Goal: Transaction & Acquisition: Purchase product/service

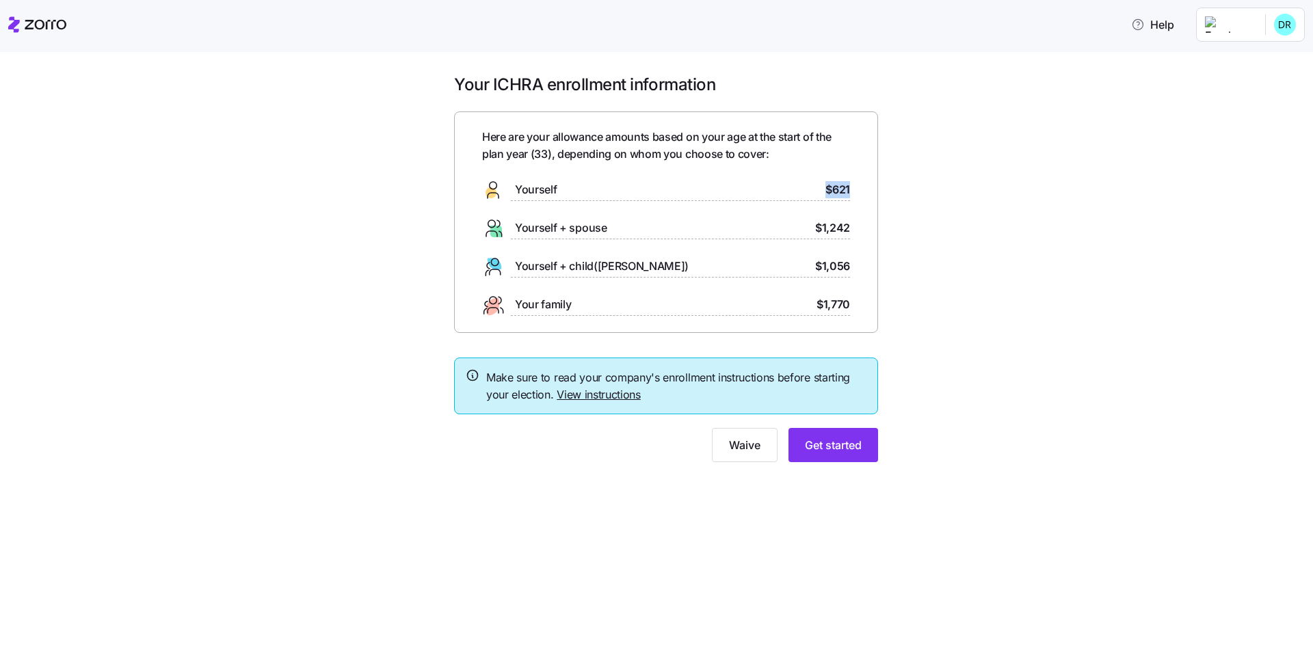
drag, startPoint x: 813, startPoint y: 189, endPoint x: 894, endPoint y: 187, distance: 80.7
click at [894, 187] on div "Your ICHRA enrollment information Here are your allowance amounts based on your…" at bounding box center [665, 276] width 1255 height 405
click at [899, 230] on div "Your ICHRA enrollment information Here are your allowance amounts based on your…" at bounding box center [665, 276] width 1255 height 405
click at [834, 457] on button "Get started" at bounding box center [833, 445] width 90 height 34
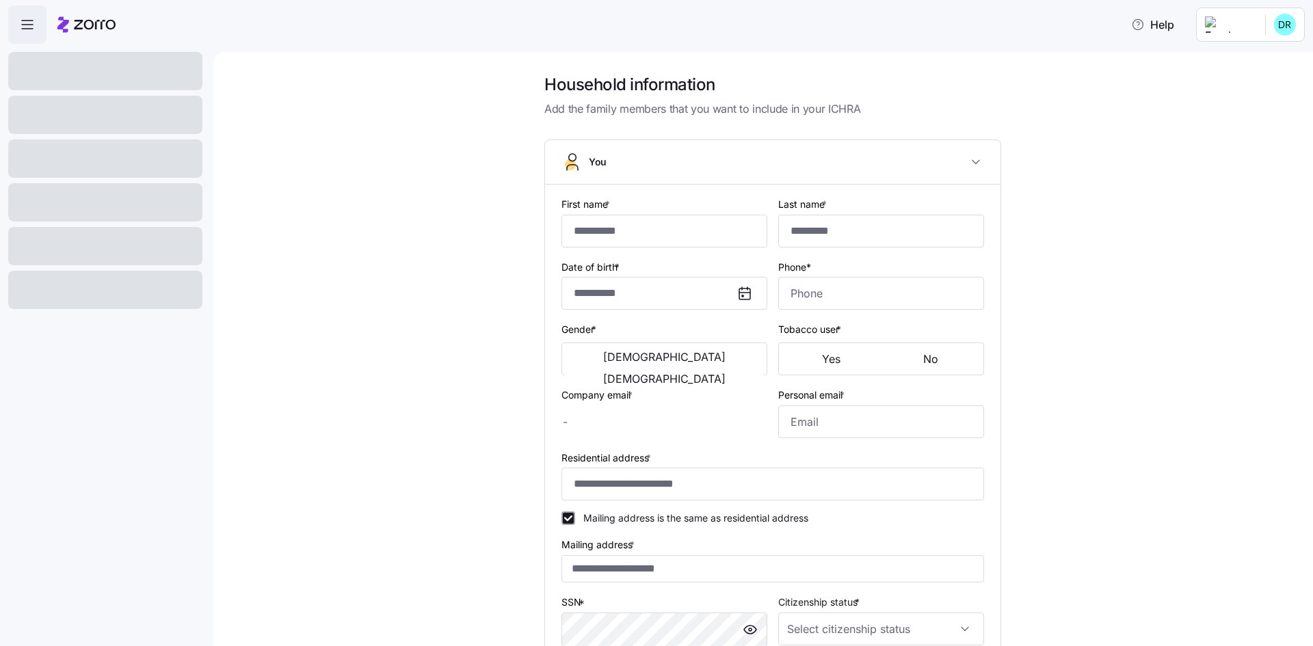
type input "******"
type input "****"
type input "[EMAIL_ADDRESS][DOMAIN_NAME]"
type input "**********"
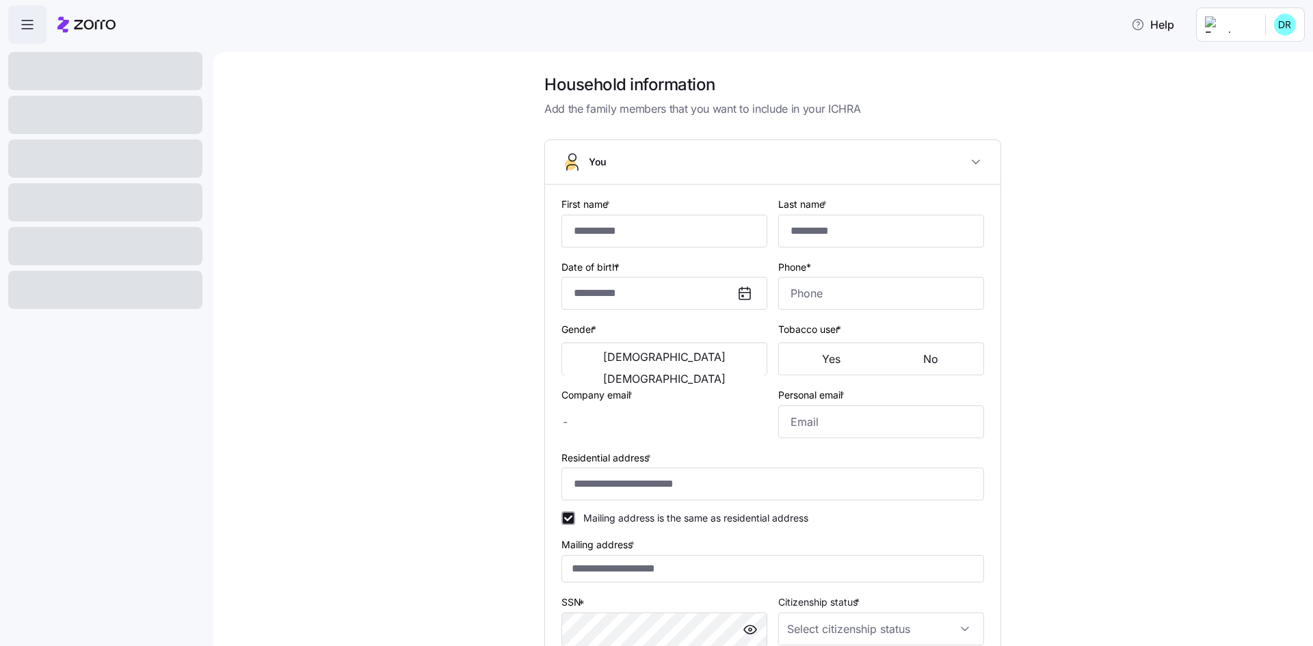
checkbox input "true"
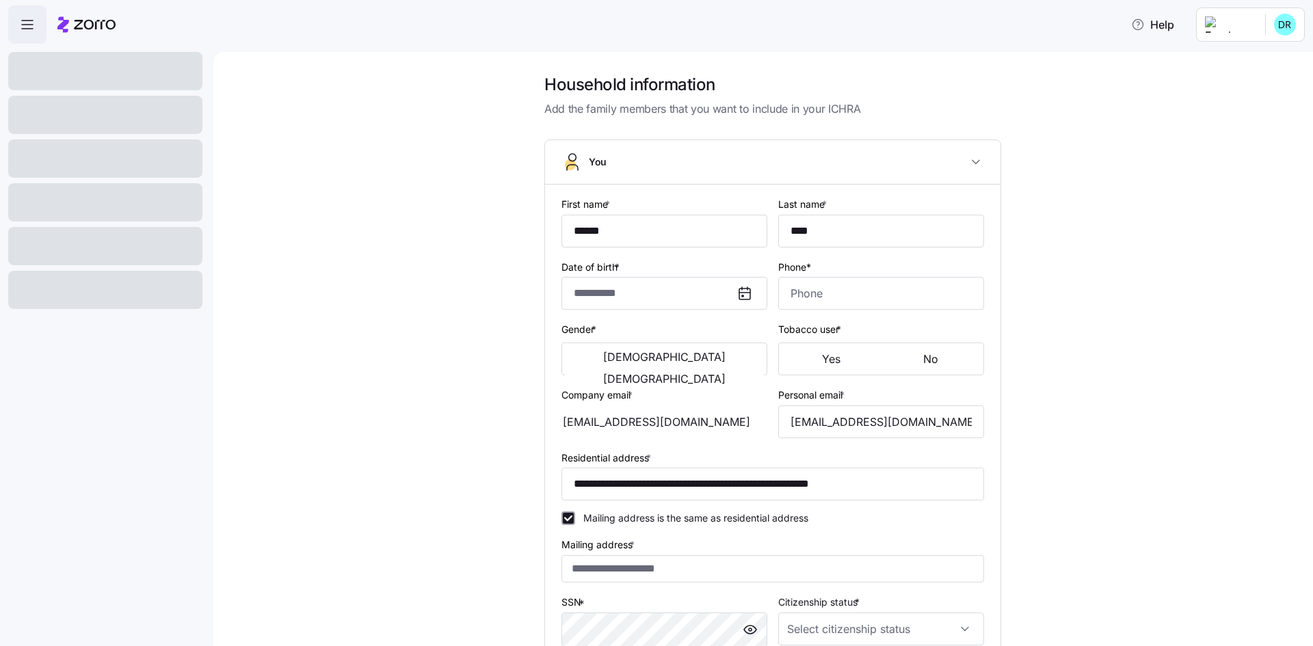
type input "**********"
type input "[PHONE_NUMBER]"
type input "[DEMOGRAPHIC_DATA] citizen"
type input "Single"
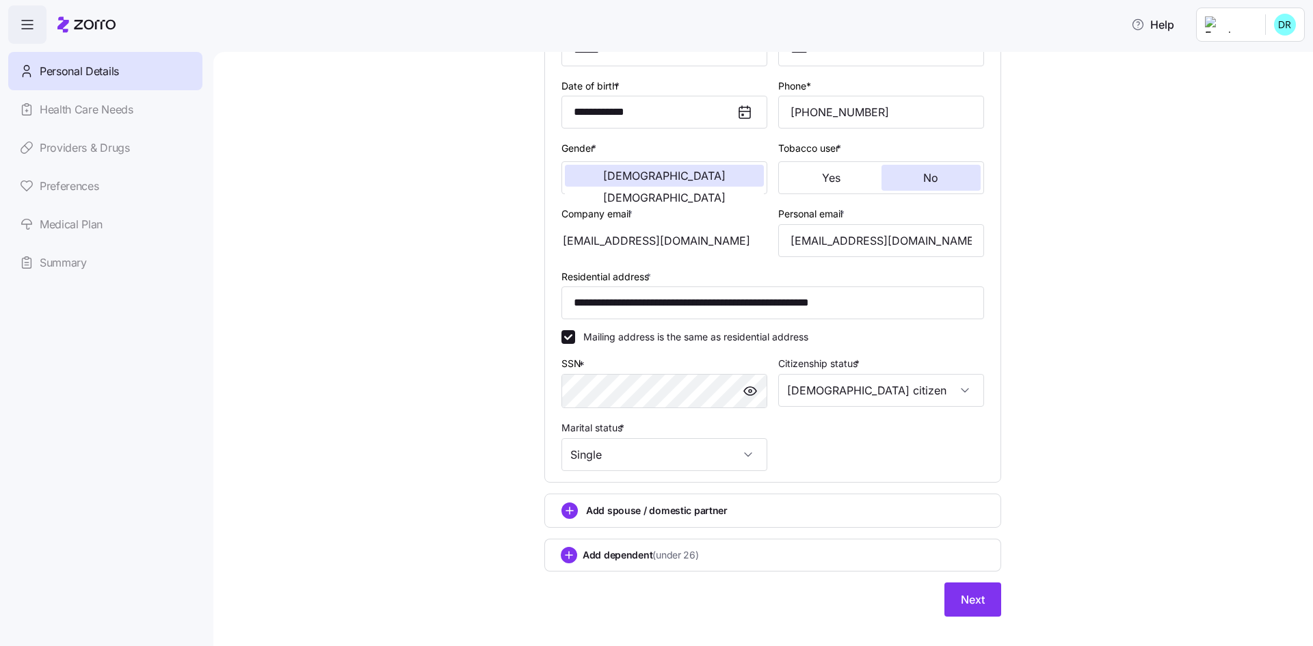
scroll to position [201, 0]
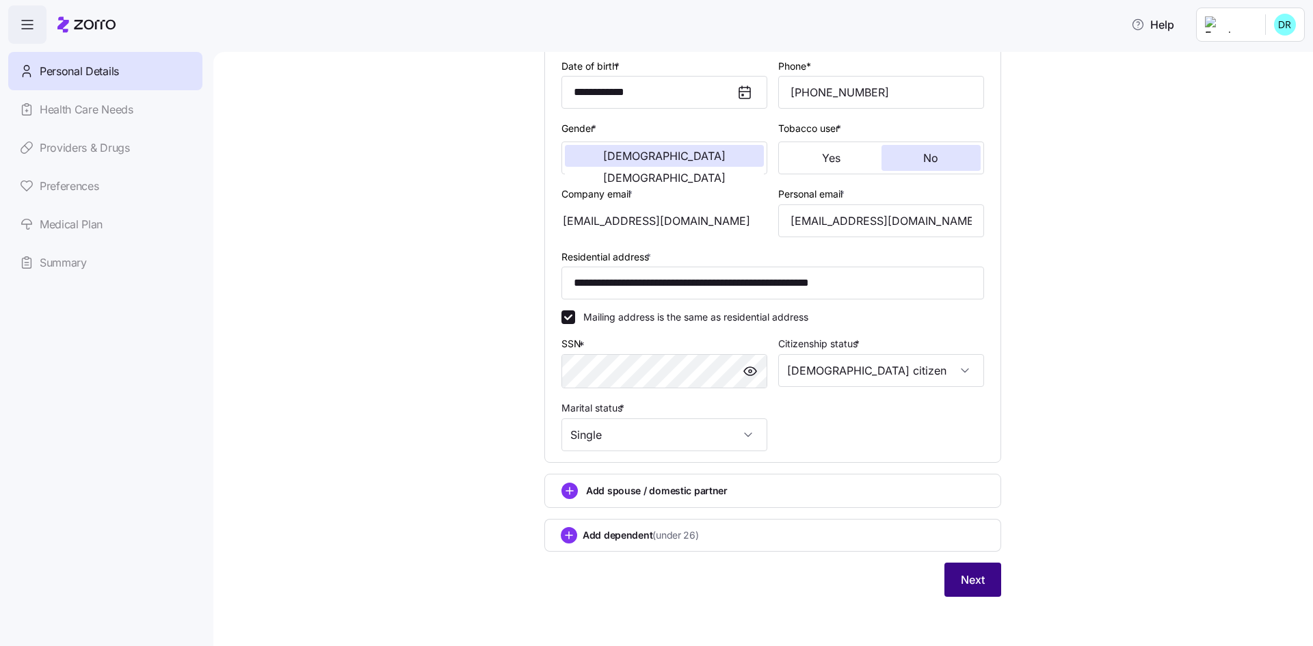
click at [961, 579] on span "Next" at bounding box center [973, 580] width 24 height 16
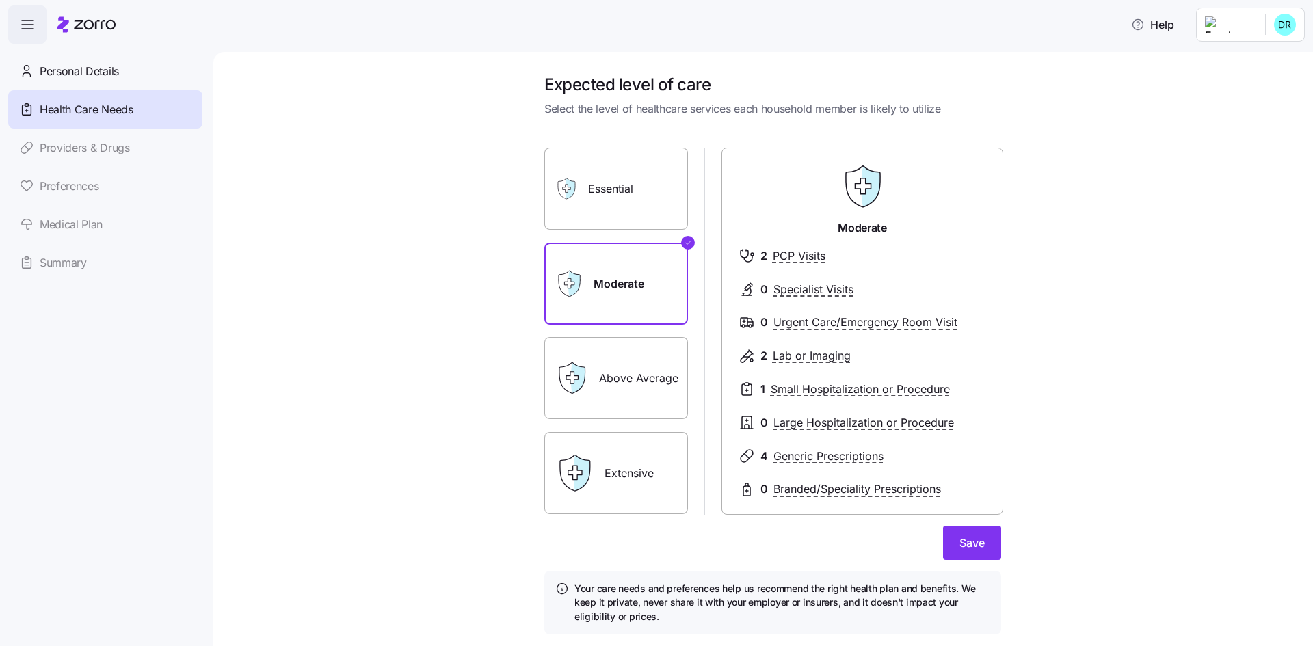
click at [630, 369] on label "Above Average" at bounding box center [616, 378] width 144 height 82
click at [0, 0] on input "Above Average" at bounding box center [0, 0] width 0 height 0
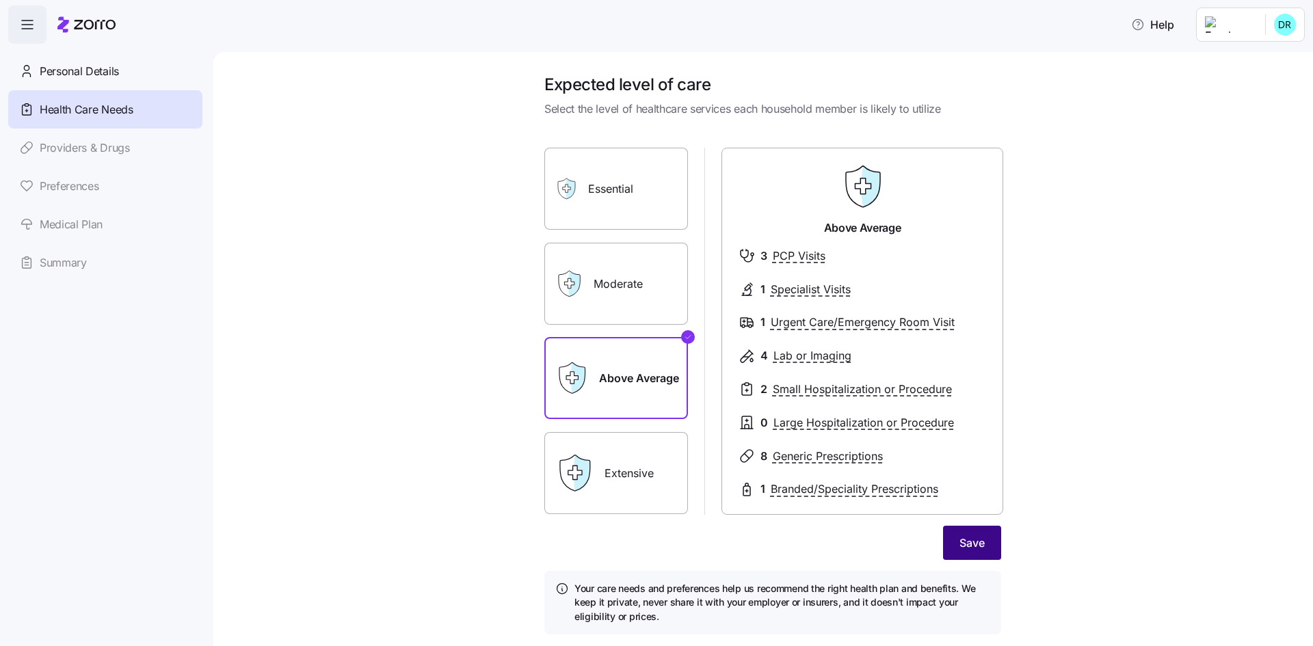
click at [957, 553] on button "Save" at bounding box center [972, 543] width 58 height 34
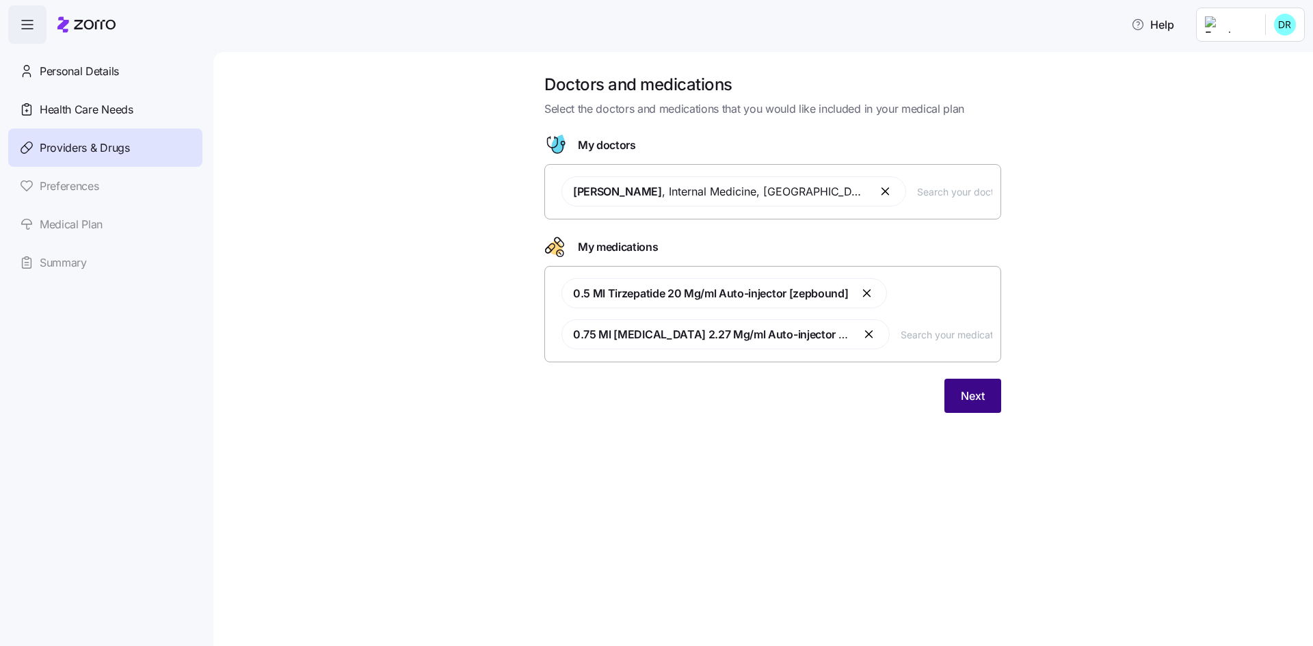
click at [985, 393] on button "Next" at bounding box center [972, 396] width 57 height 34
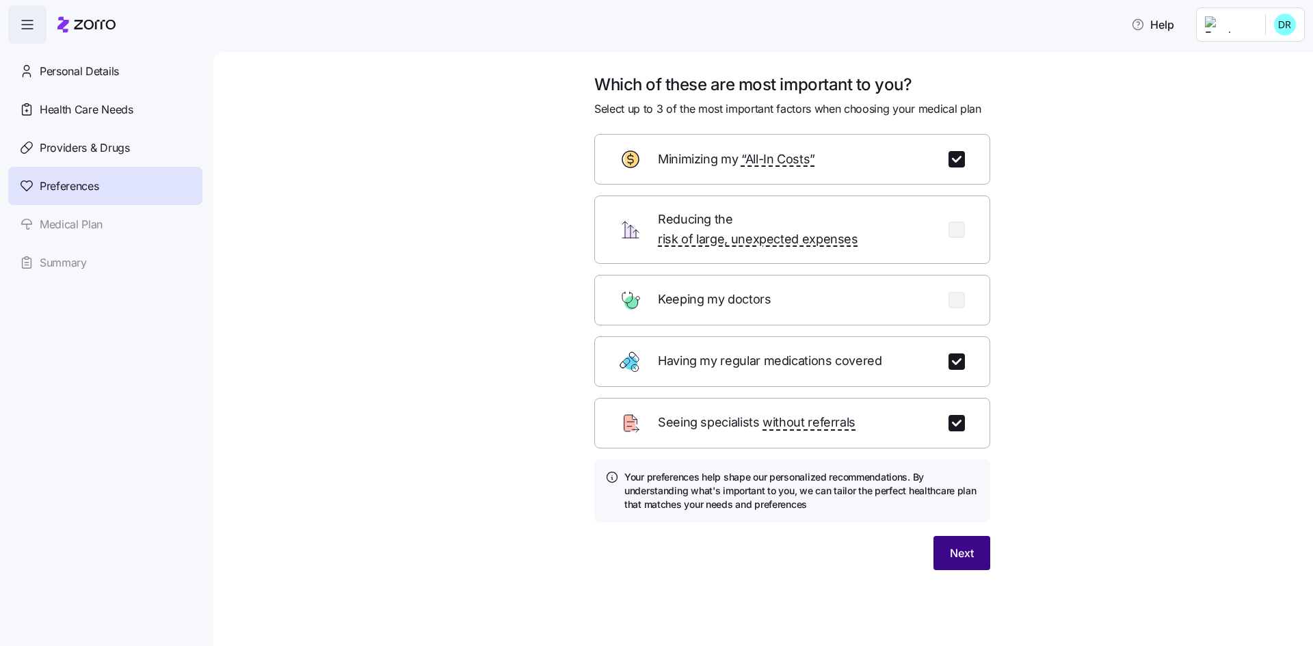
click at [962, 545] on span "Next" at bounding box center [962, 553] width 24 height 16
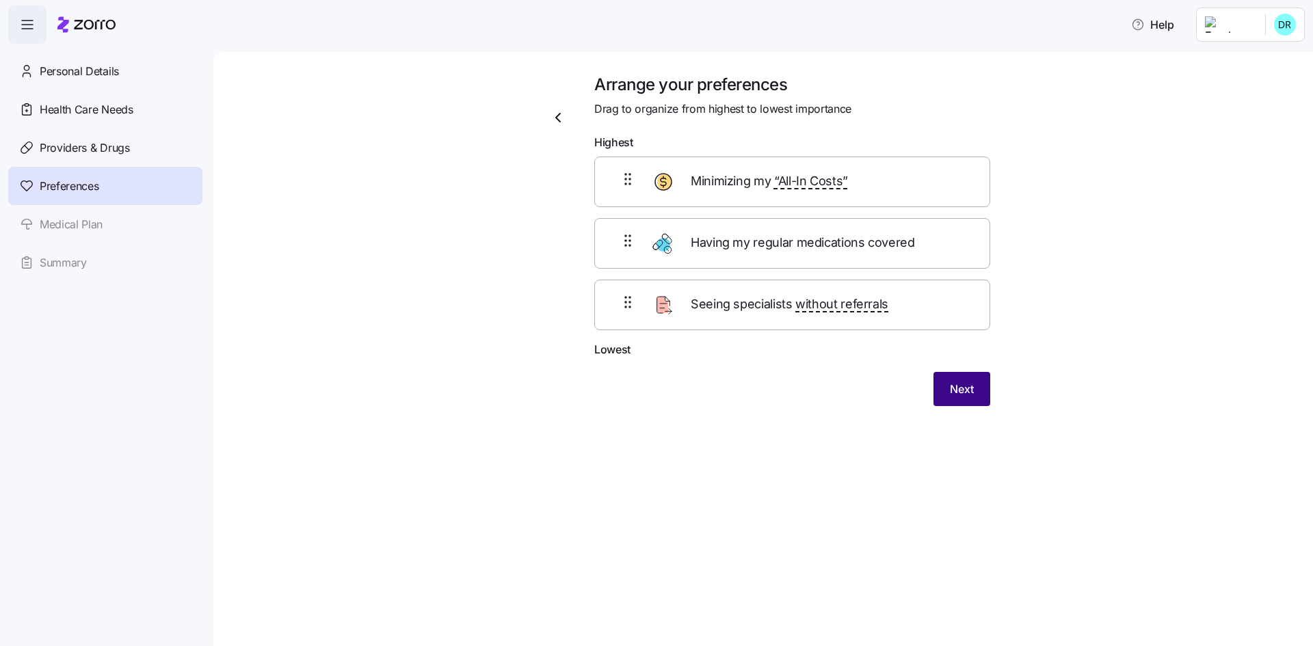
click at [953, 380] on button "Next" at bounding box center [961, 389] width 57 height 34
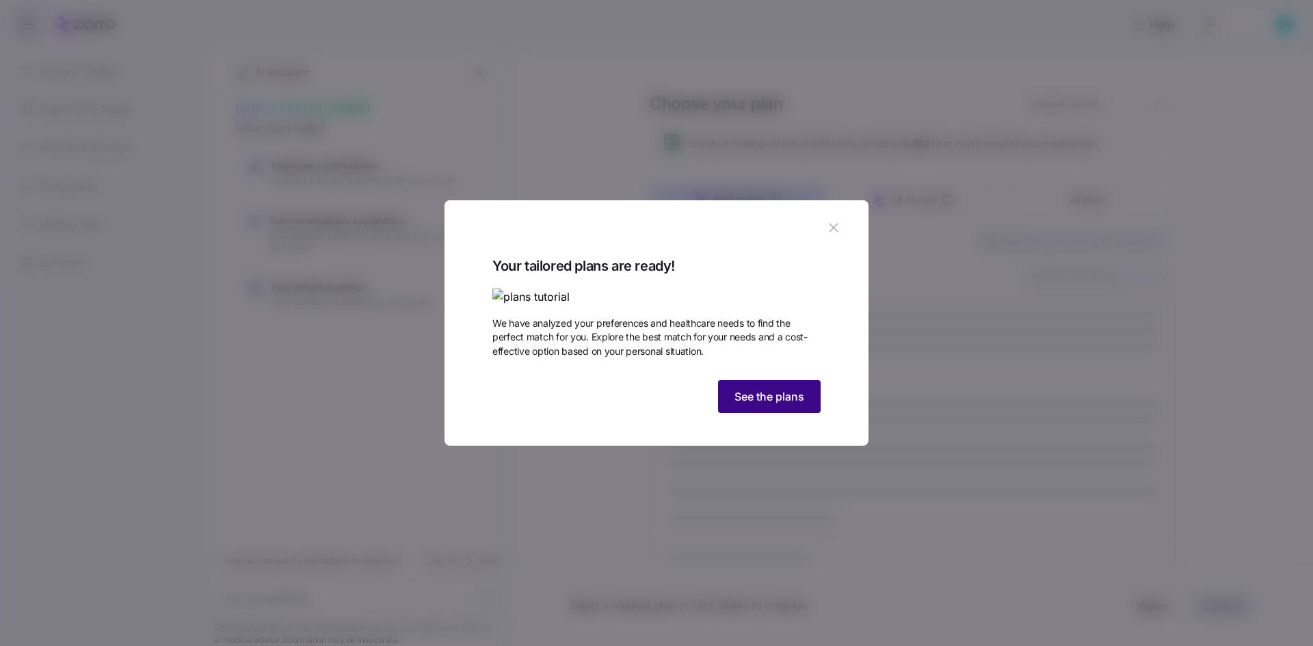
click at [794, 405] on span "See the plans" at bounding box center [769, 396] width 70 height 16
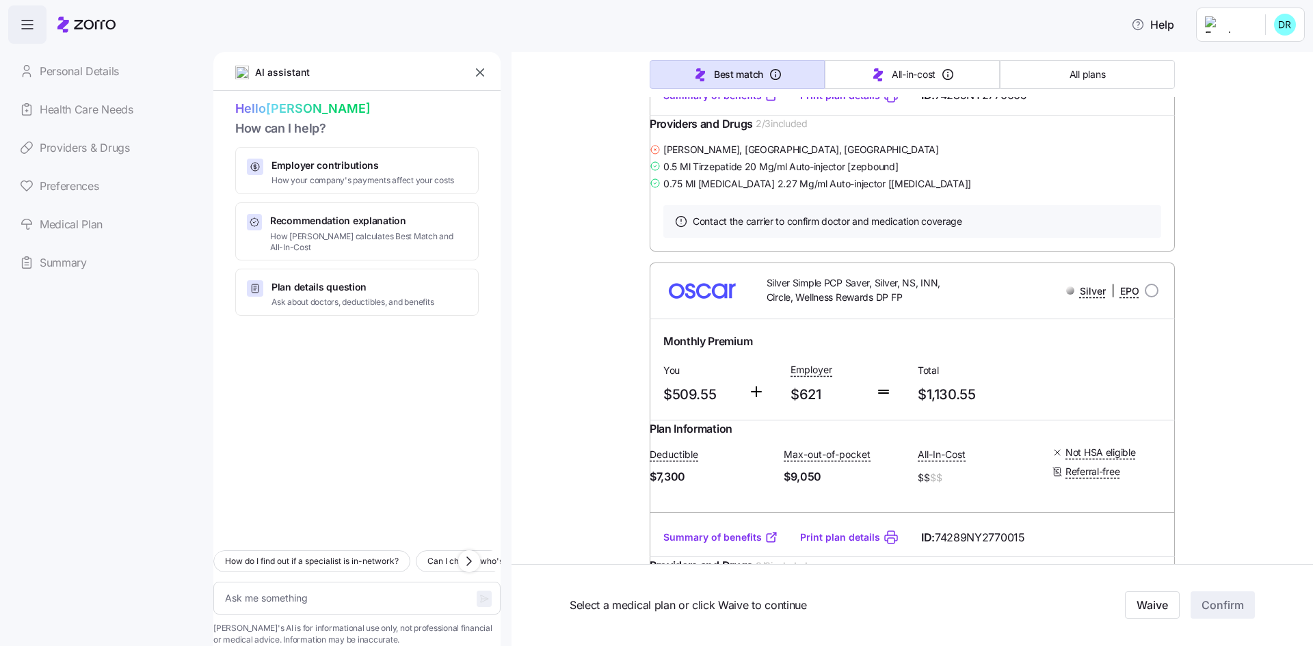
scroll to position [3556, 0]
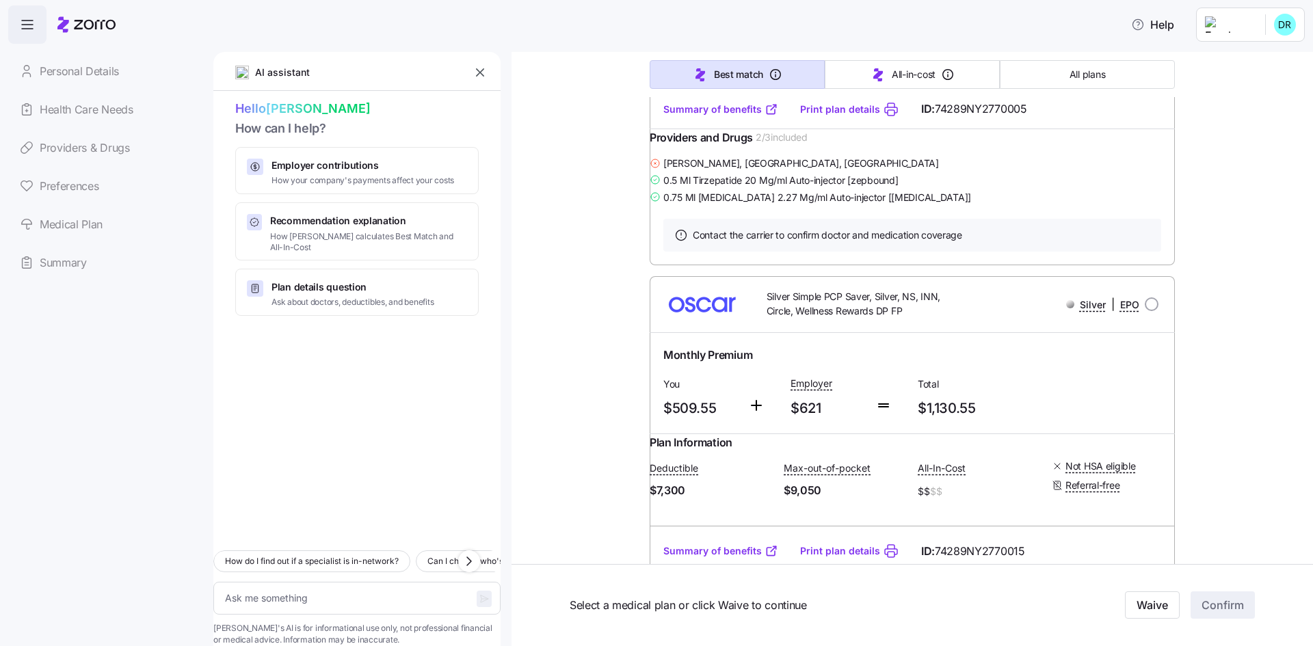
drag, startPoint x: 660, startPoint y: 252, endPoint x: 713, endPoint y: 256, distance: 53.4
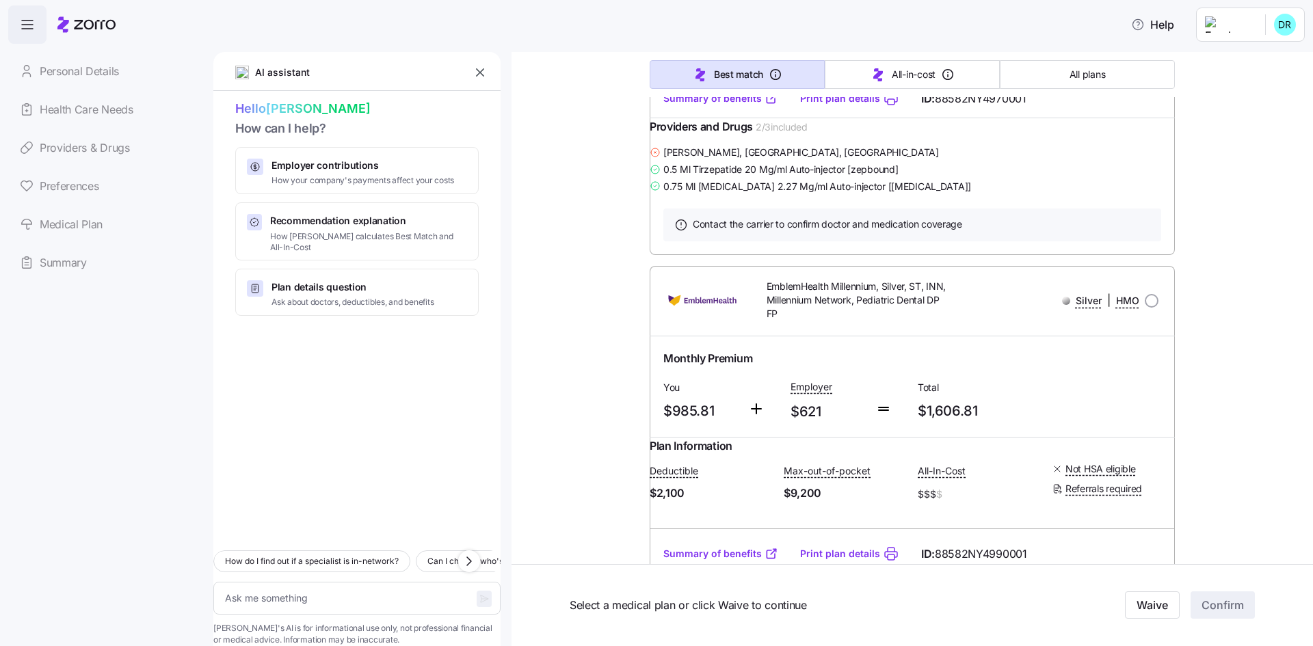
scroll to position [6223, 0]
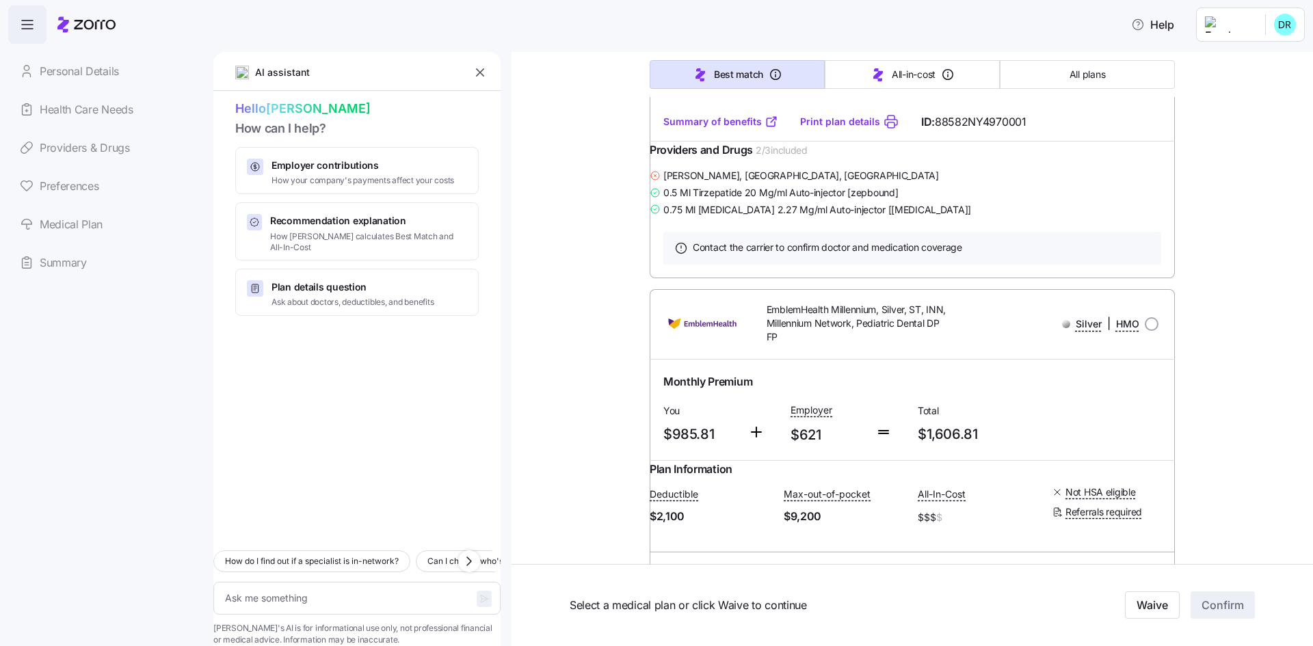
drag, startPoint x: 700, startPoint y: 514, endPoint x: 666, endPoint y: 505, distance: 34.5
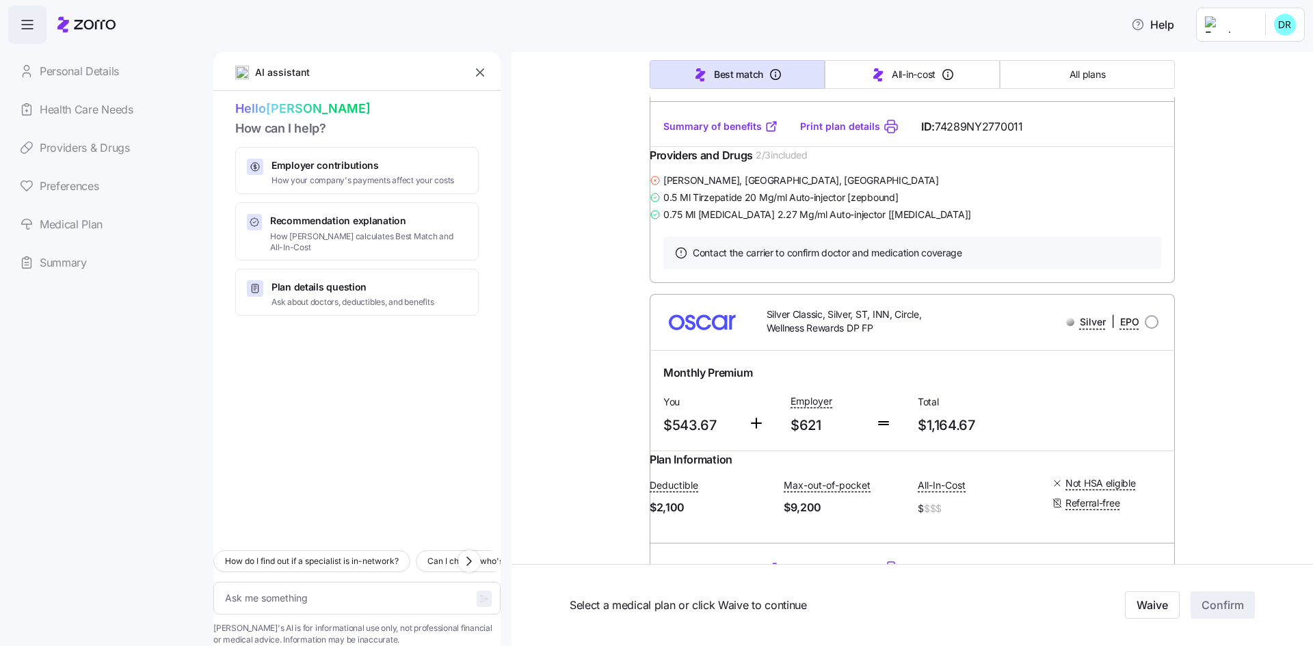
scroll to position [821, 0]
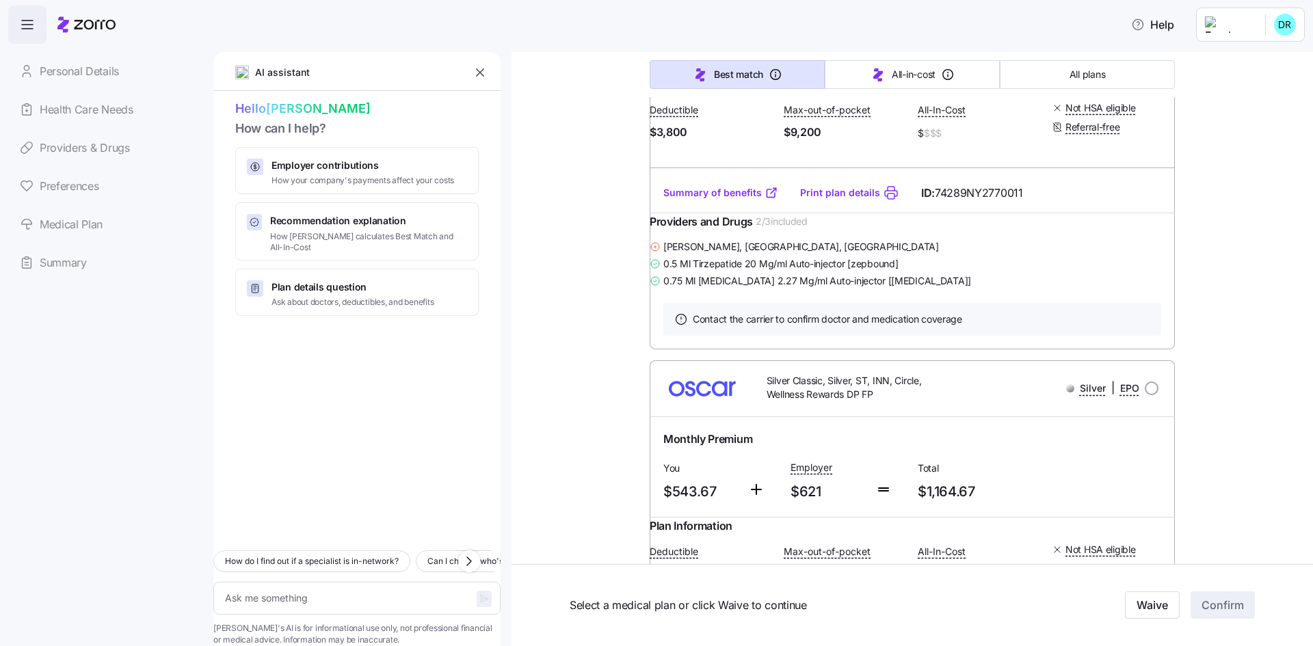
click at [728, 200] on link "Summary of benefits" at bounding box center [720, 193] width 115 height 14
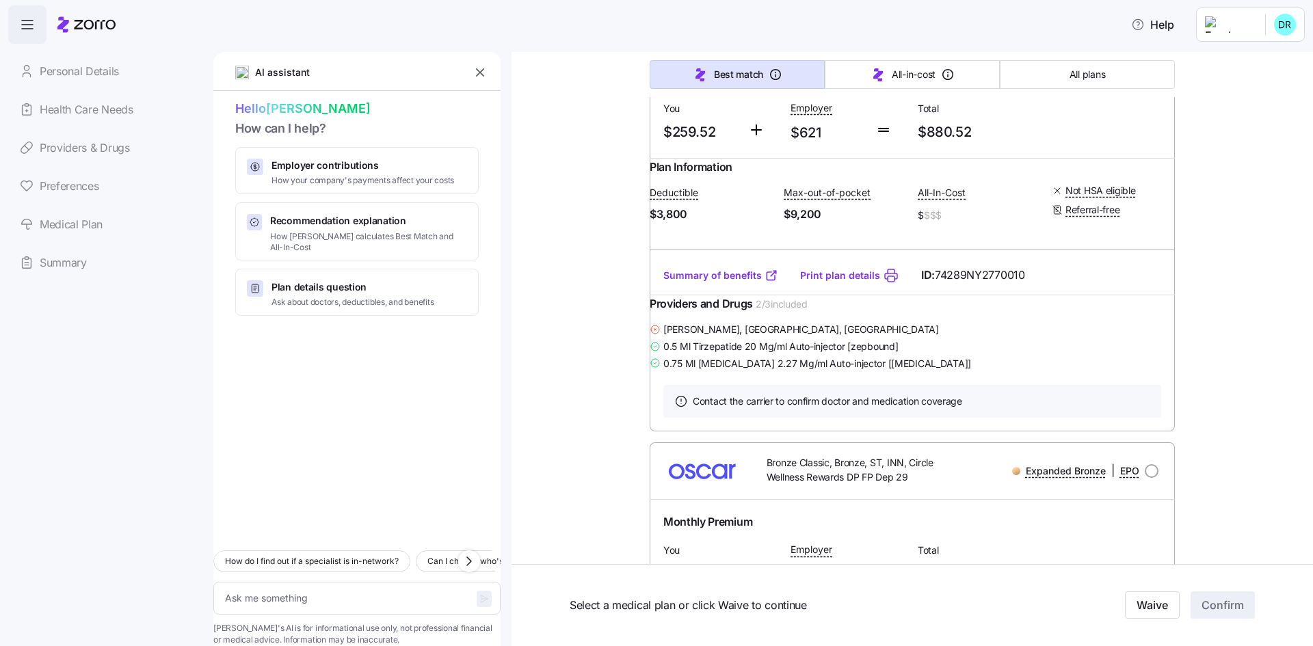
scroll to position [0, 0]
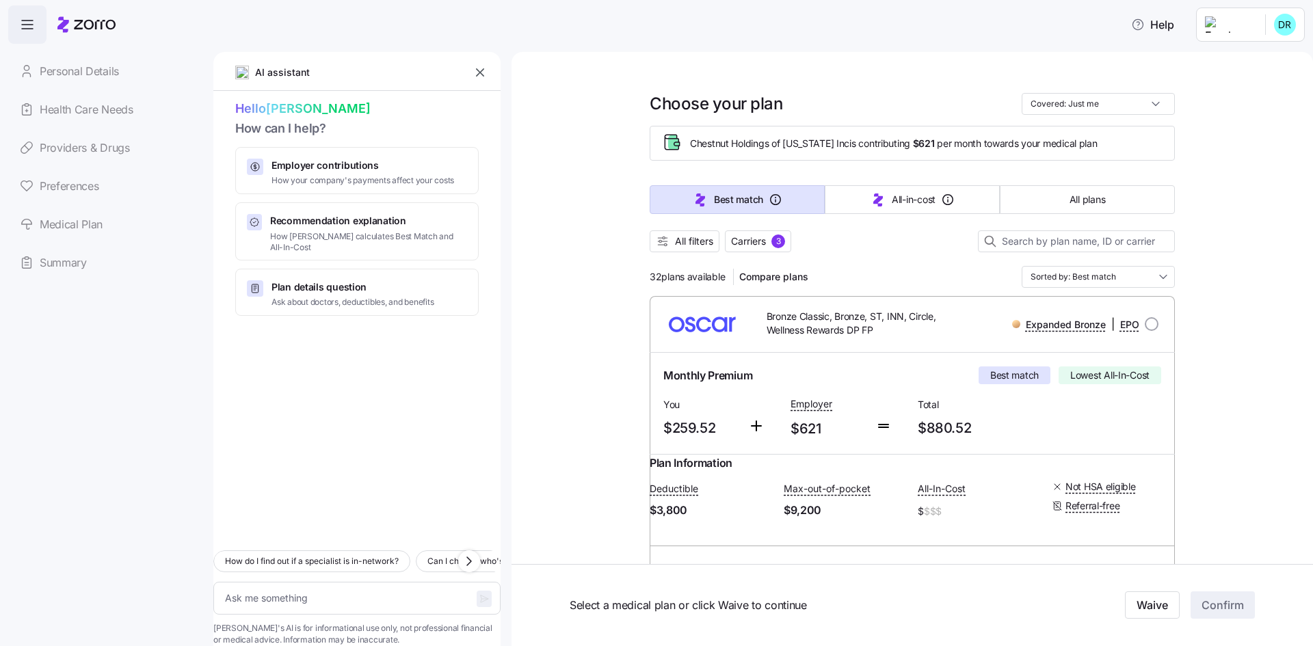
click at [118, 71] on link "Personal Details" at bounding box center [105, 71] width 194 height 38
type textarea "x"
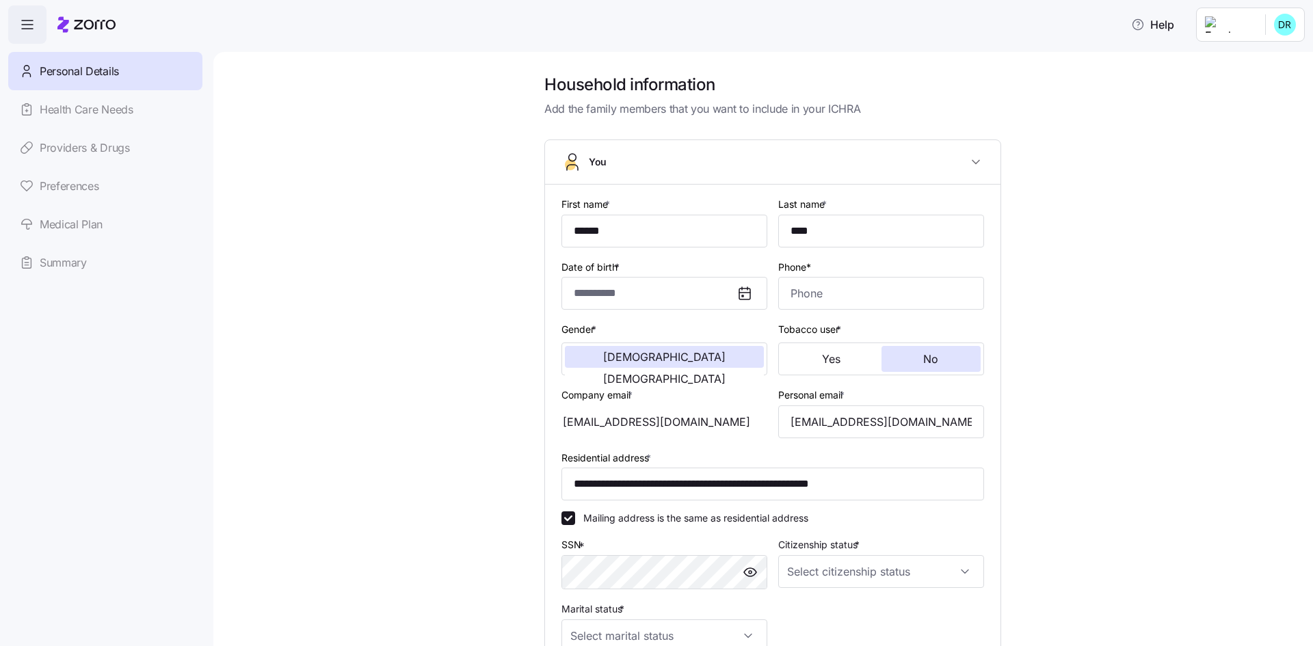
type input "******"
type input "****"
type input "[EMAIL_ADDRESS][DOMAIN_NAME]"
type input "**********"
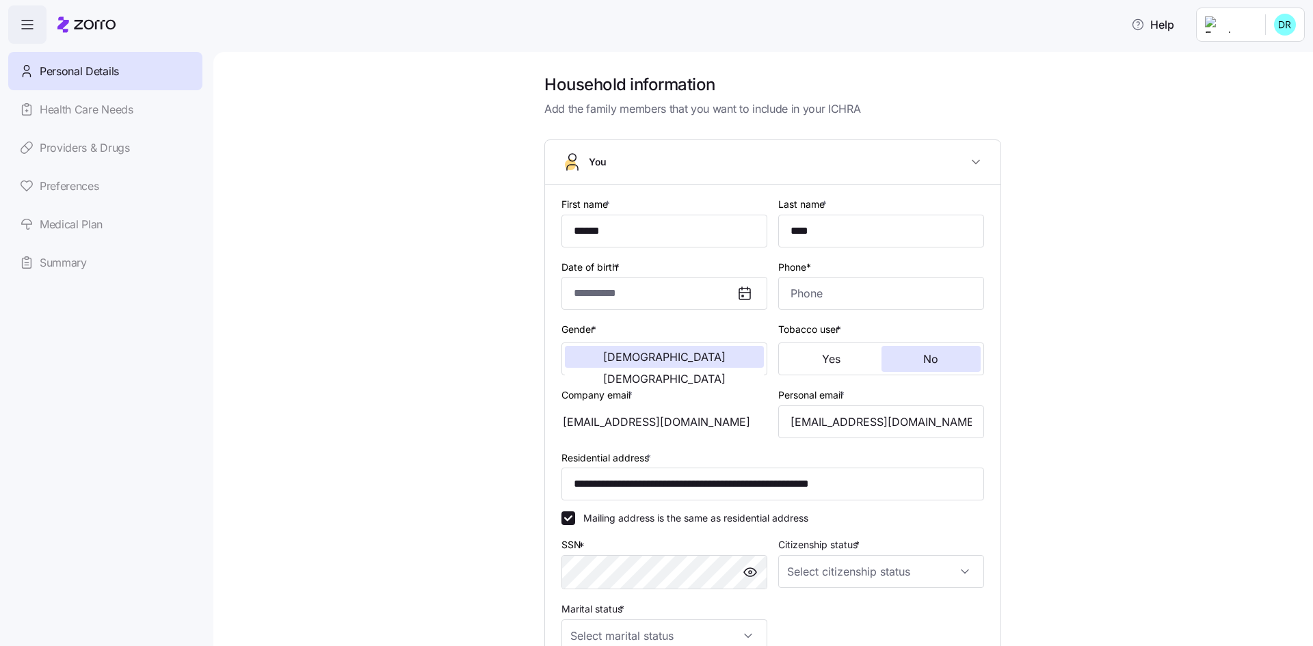
checkbox input "true"
type input "**********"
type input "[PHONE_NUMBER]"
type input "[DEMOGRAPHIC_DATA] citizen"
type input "Single"
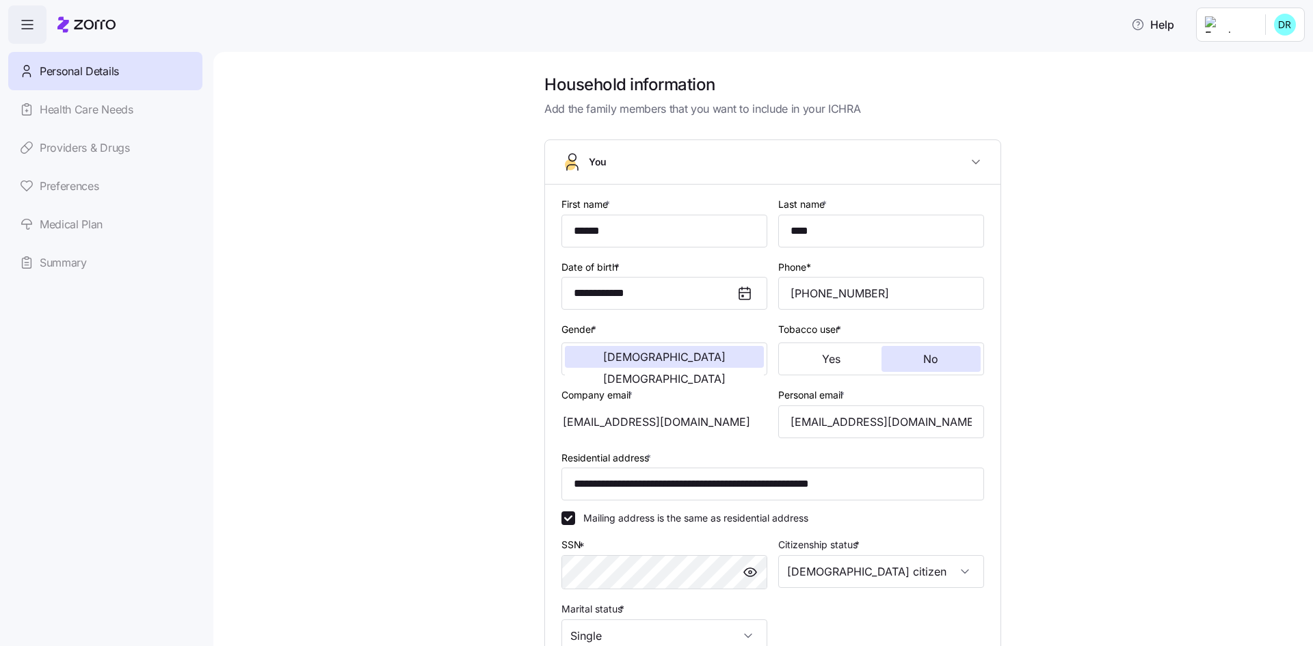
click at [77, 120] on link "Health Care Needs" at bounding box center [105, 109] width 194 height 38
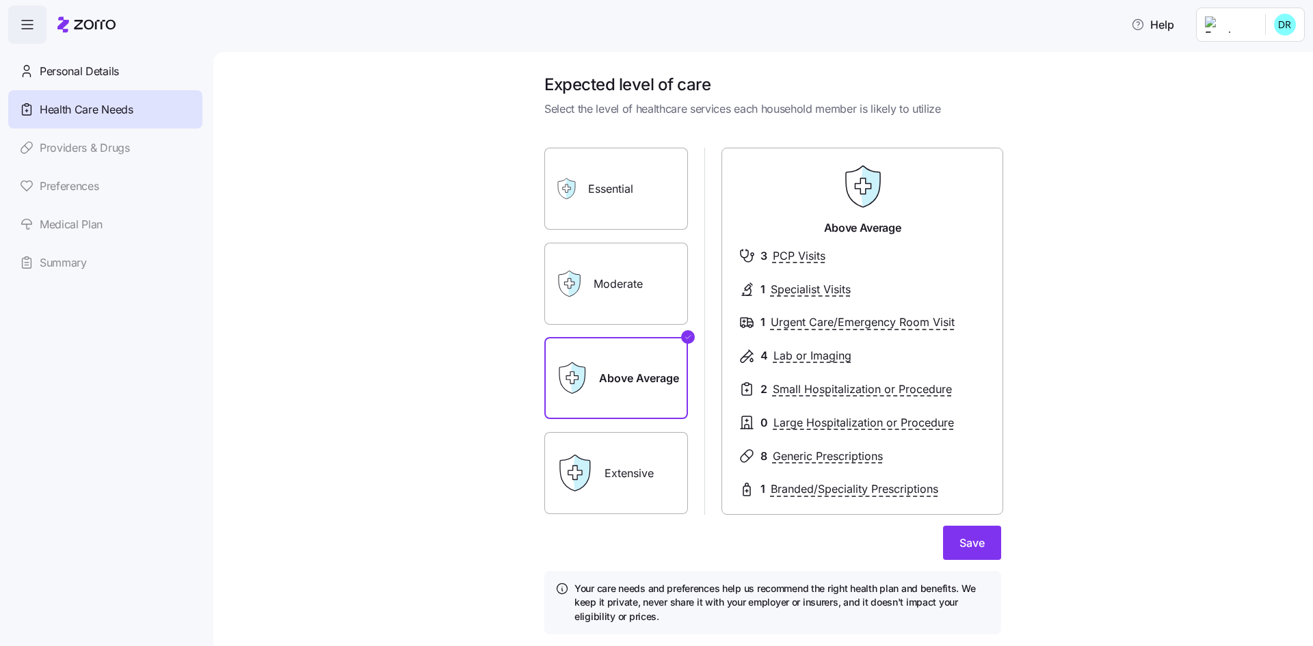
click at [132, 259] on link "Summary" at bounding box center [105, 262] width 194 height 38
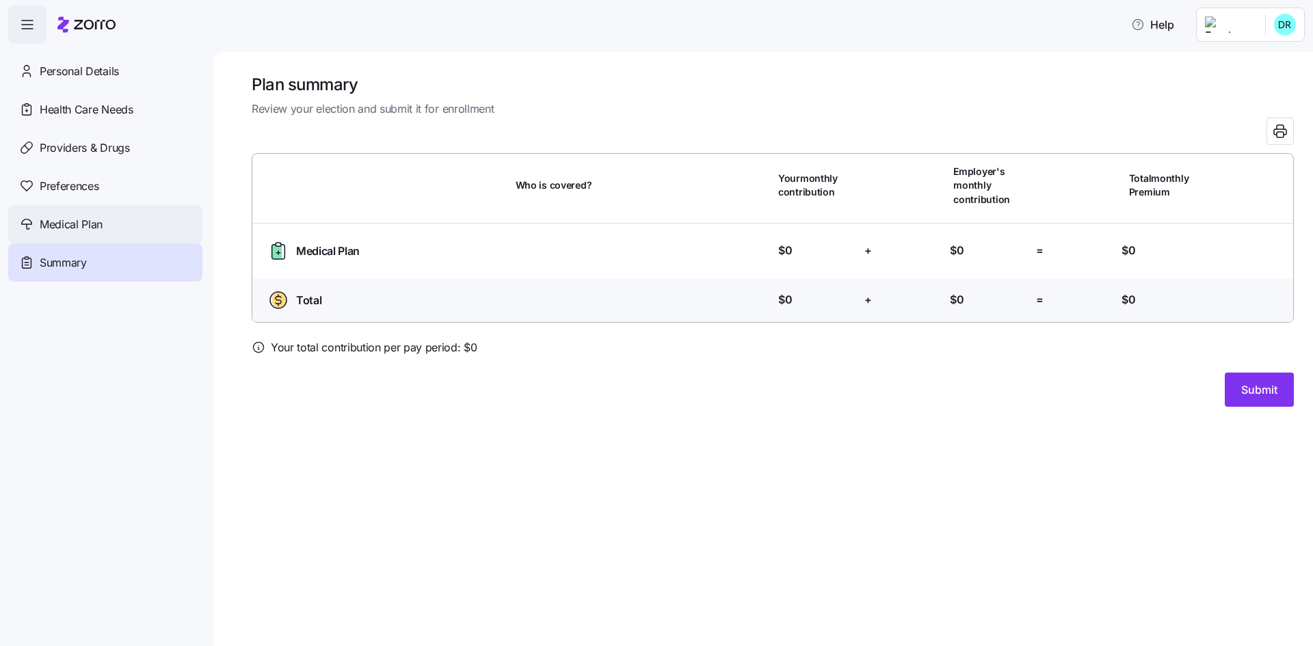
click at [116, 228] on div "Medical Plan" at bounding box center [105, 224] width 194 height 38
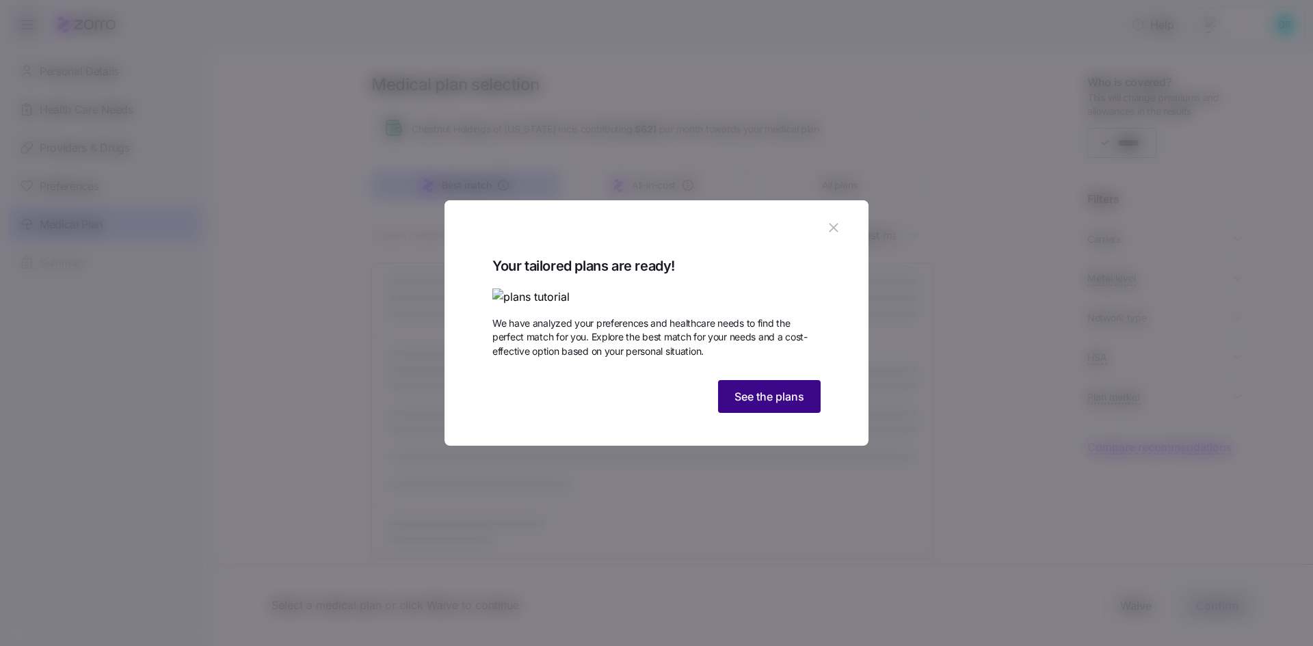
click at [758, 405] on span "See the plans" at bounding box center [769, 396] width 70 height 16
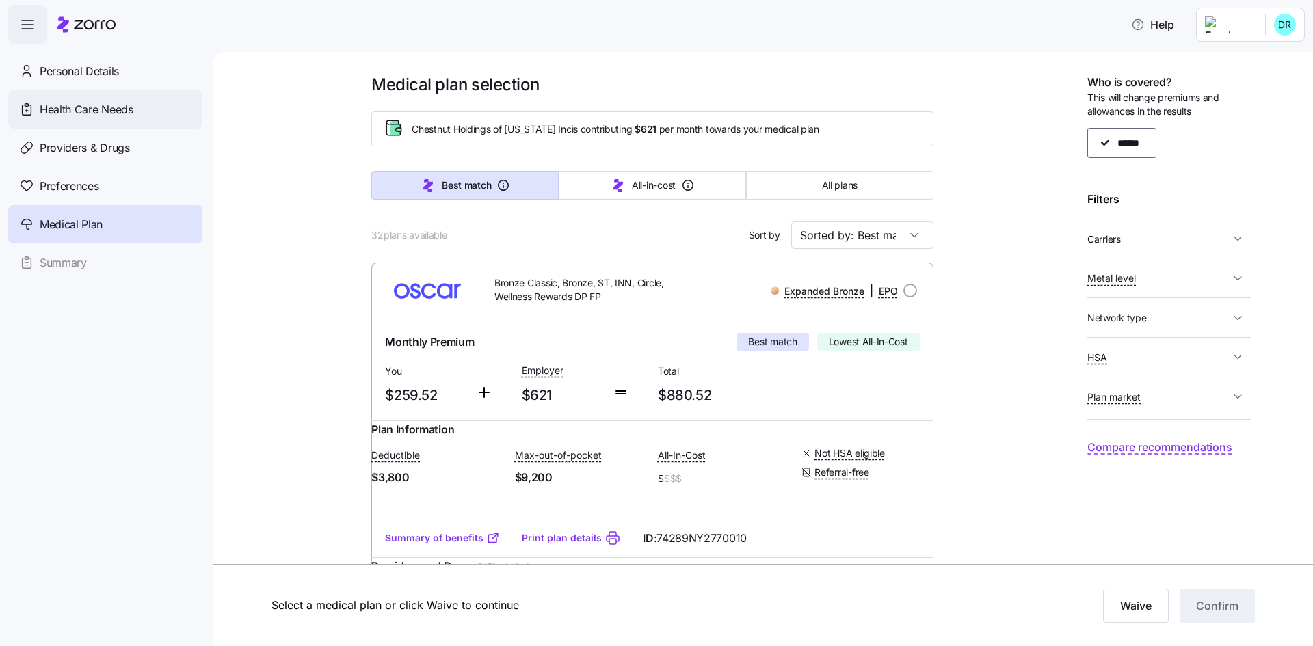
click at [117, 98] on div "Health Care Needs" at bounding box center [105, 109] width 194 height 38
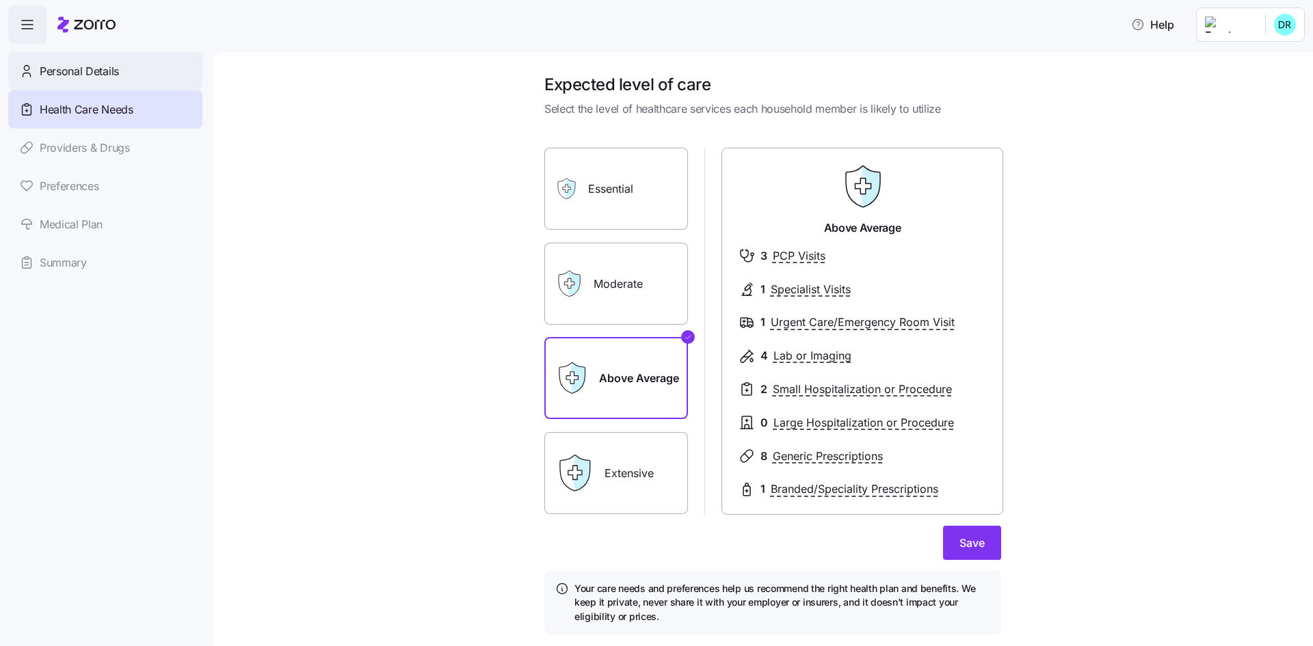
click at [152, 75] on div "Personal Details" at bounding box center [105, 71] width 194 height 38
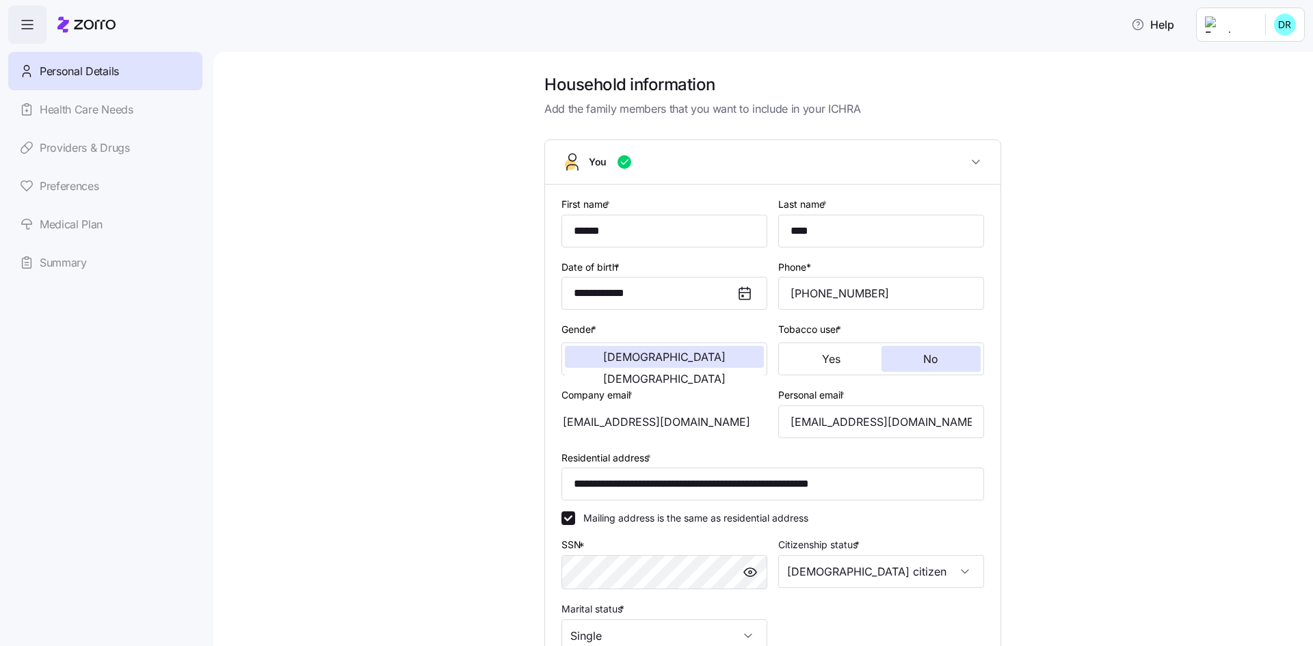
scroll to position [201, 0]
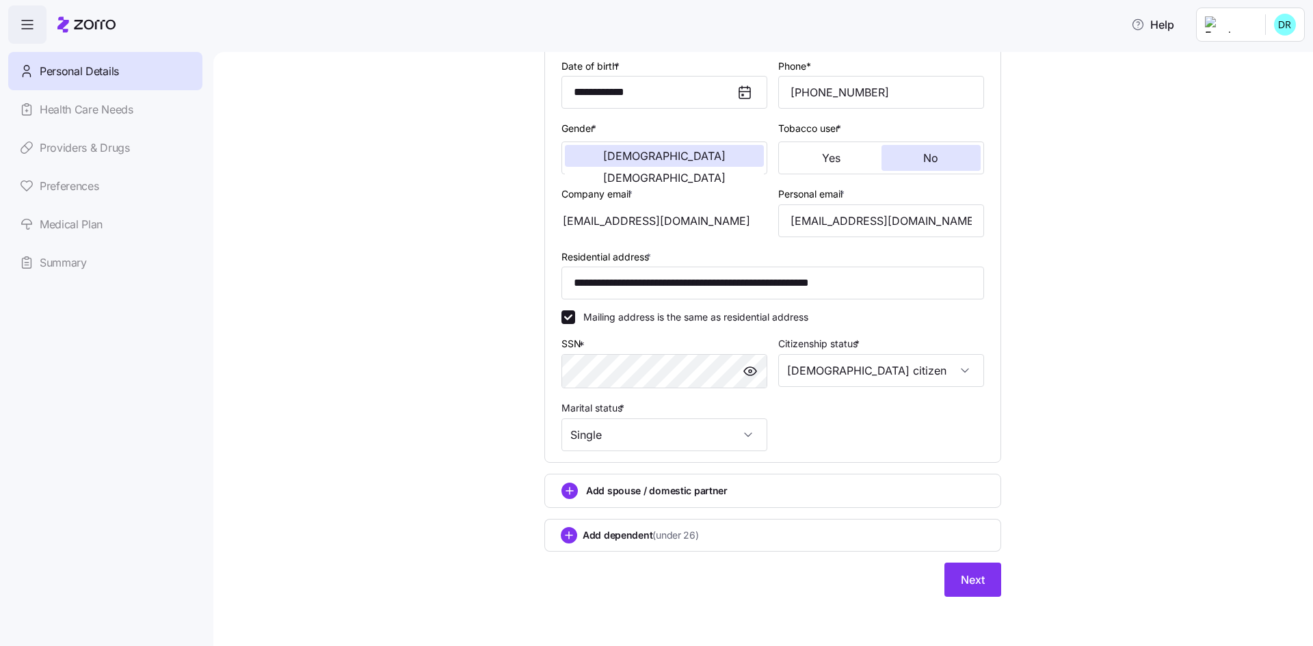
click at [123, 152] on link "Providers & Drugs" at bounding box center [105, 148] width 194 height 38
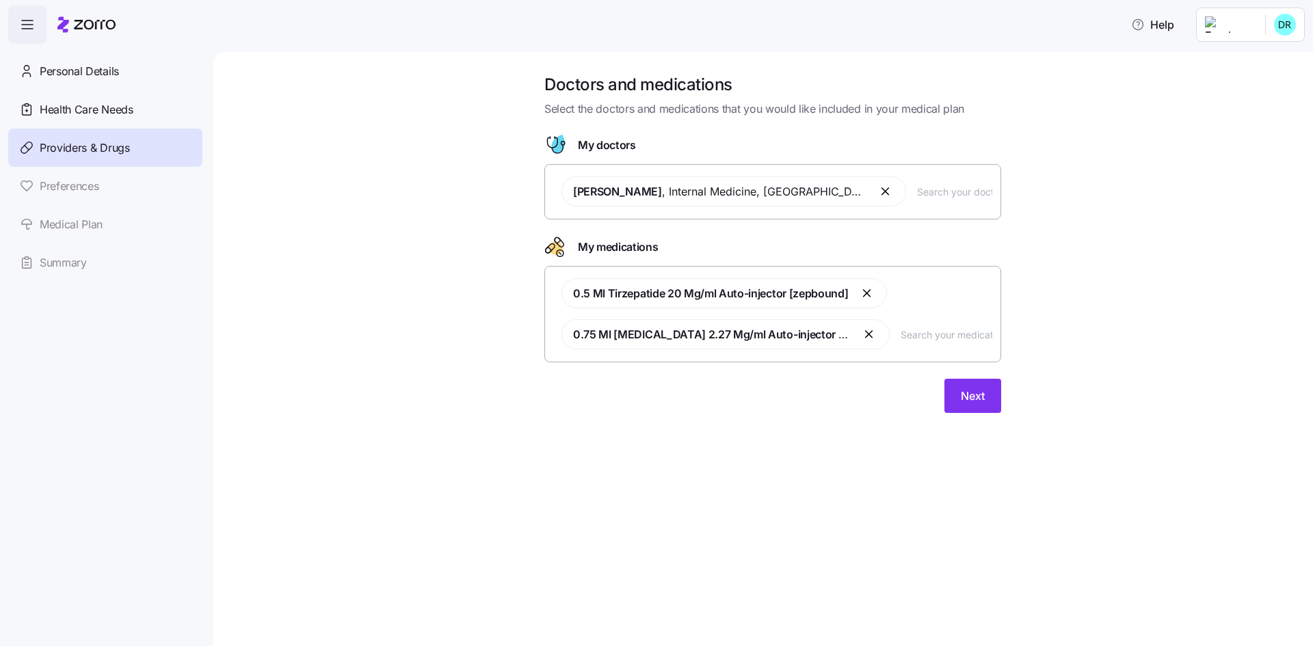
click at [131, 198] on link "Preferences" at bounding box center [105, 186] width 194 height 38
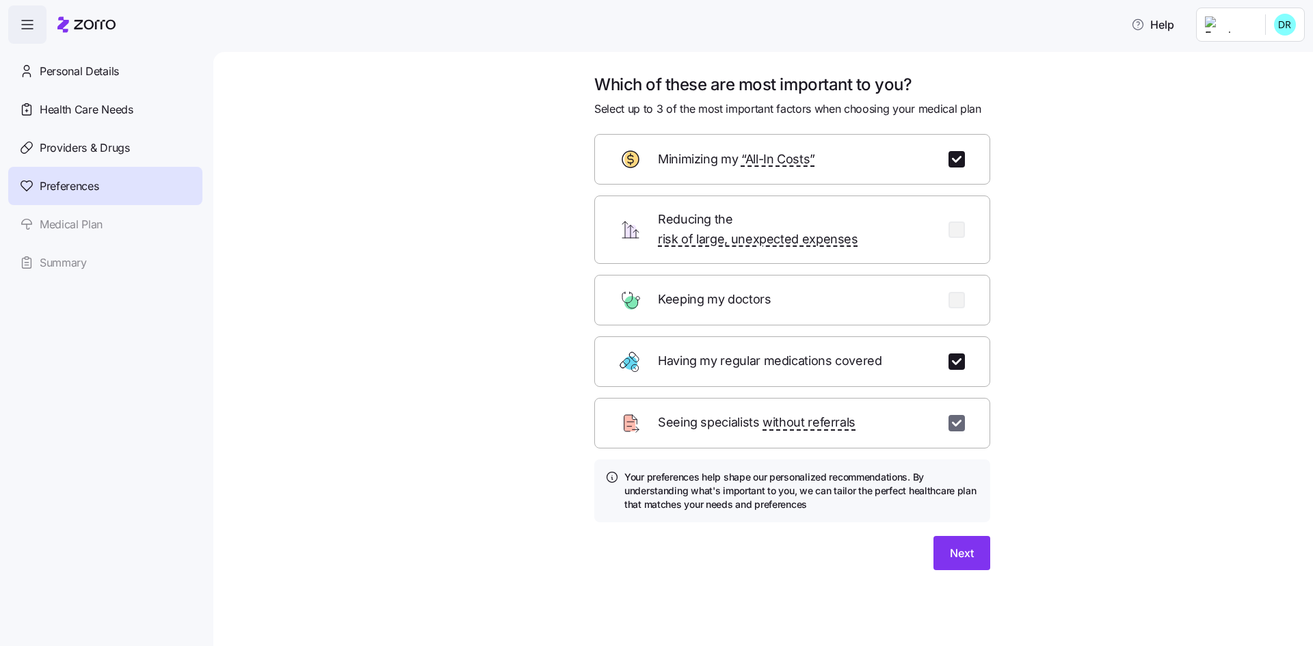
click at [955, 415] on input "checkbox" at bounding box center [956, 423] width 16 height 16
checkbox input "false"
click at [956, 292] on input "checkbox" at bounding box center [956, 300] width 16 height 16
checkbox input "true"
click at [966, 545] on span "Next" at bounding box center [962, 553] width 24 height 16
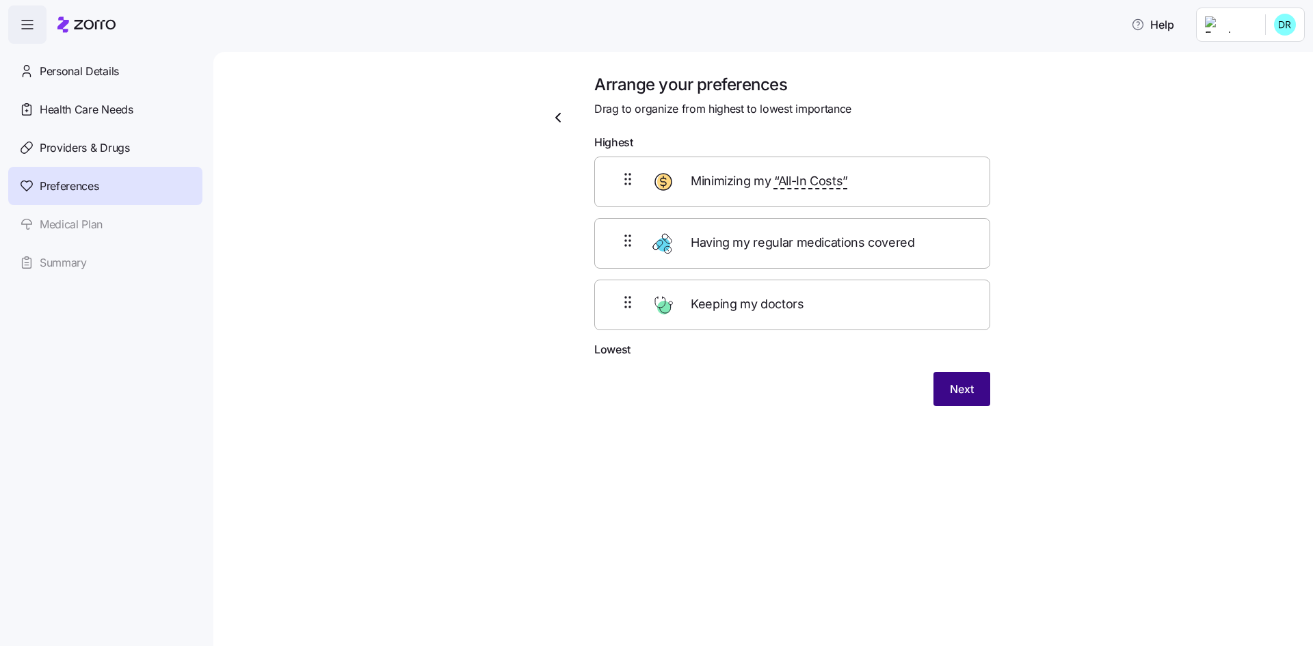
click at [971, 377] on button "Next" at bounding box center [961, 389] width 57 height 34
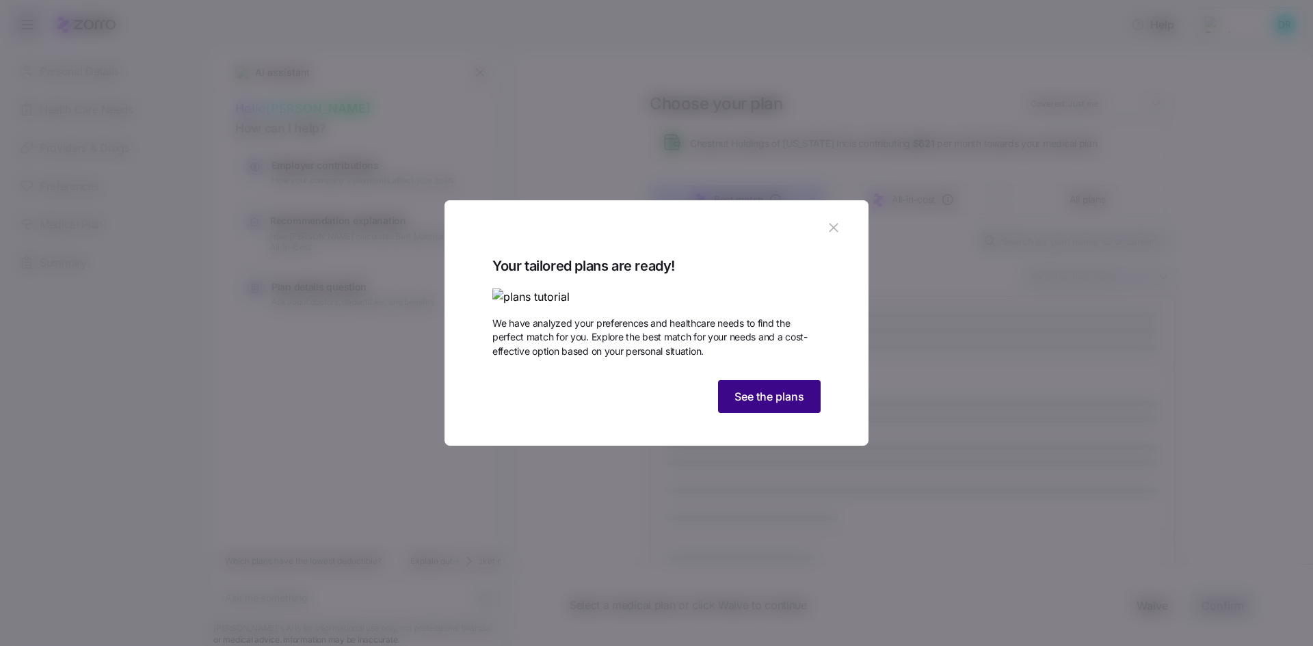
click at [762, 413] on button "See the plans" at bounding box center [769, 396] width 103 height 33
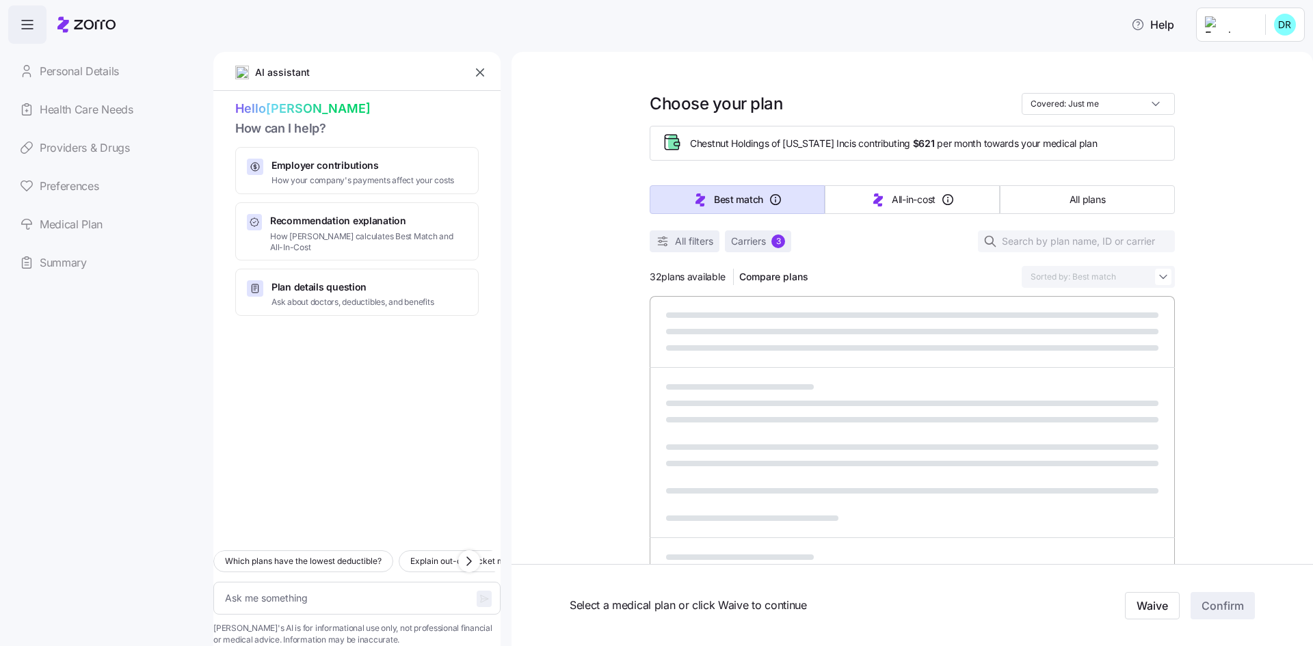
type textarea "x"
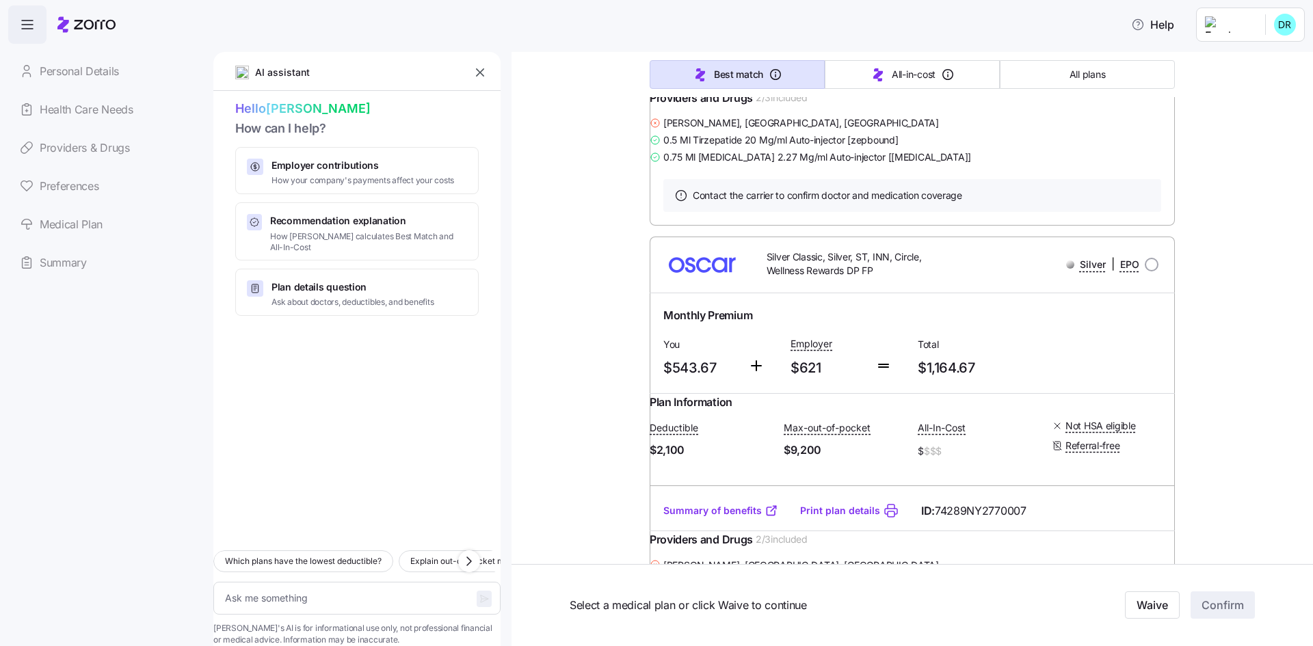
scroll to position [957, 0]
